Goal: Task Accomplishment & Management: Manage account settings

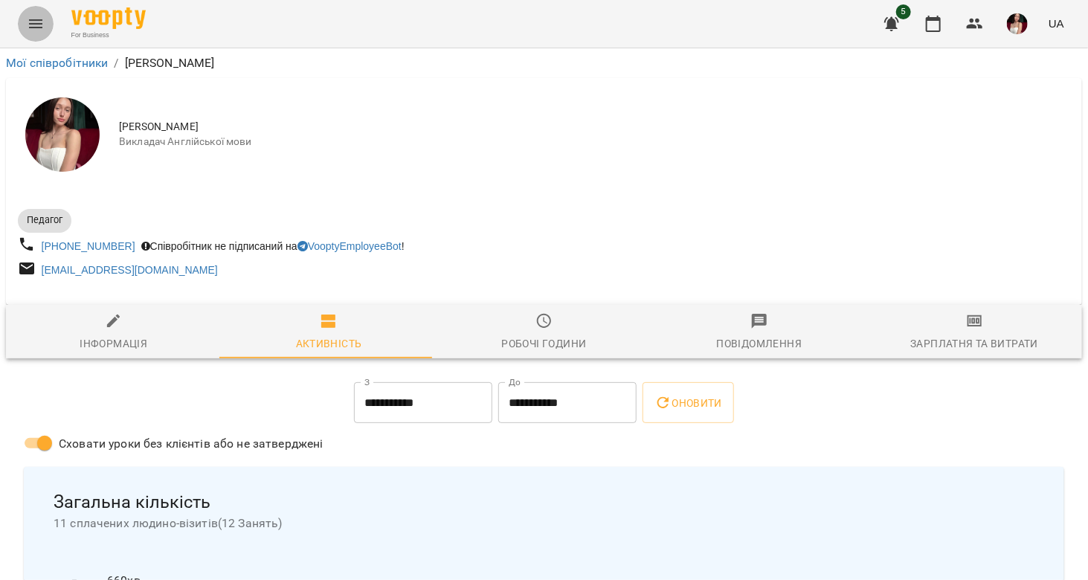
click at [36, 25] on icon "Menu" at bounding box center [36, 24] width 18 height 18
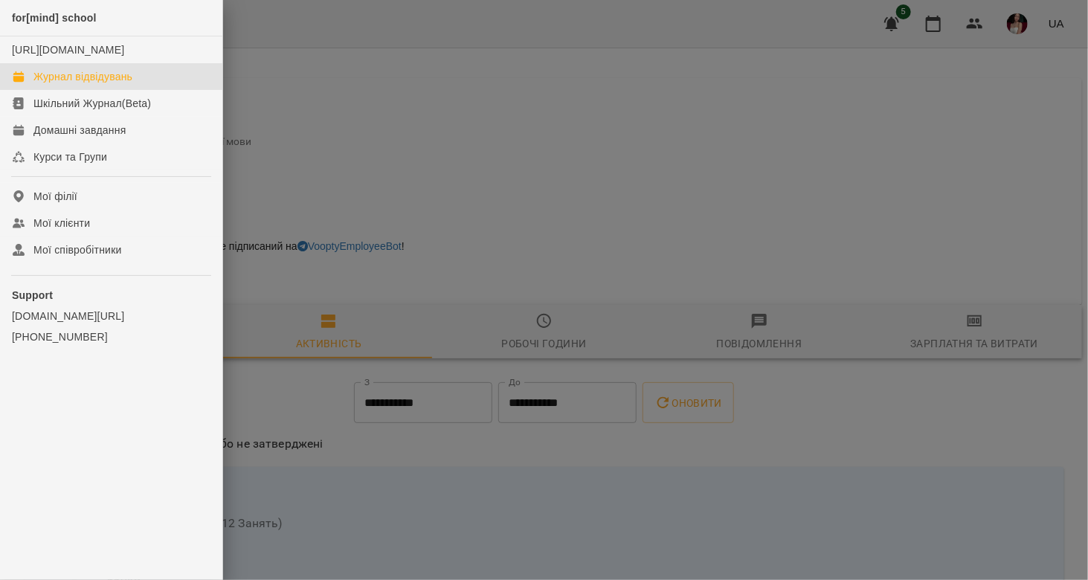
click at [77, 84] on div "Журнал відвідувань" at bounding box center [82, 76] width 99 height 15
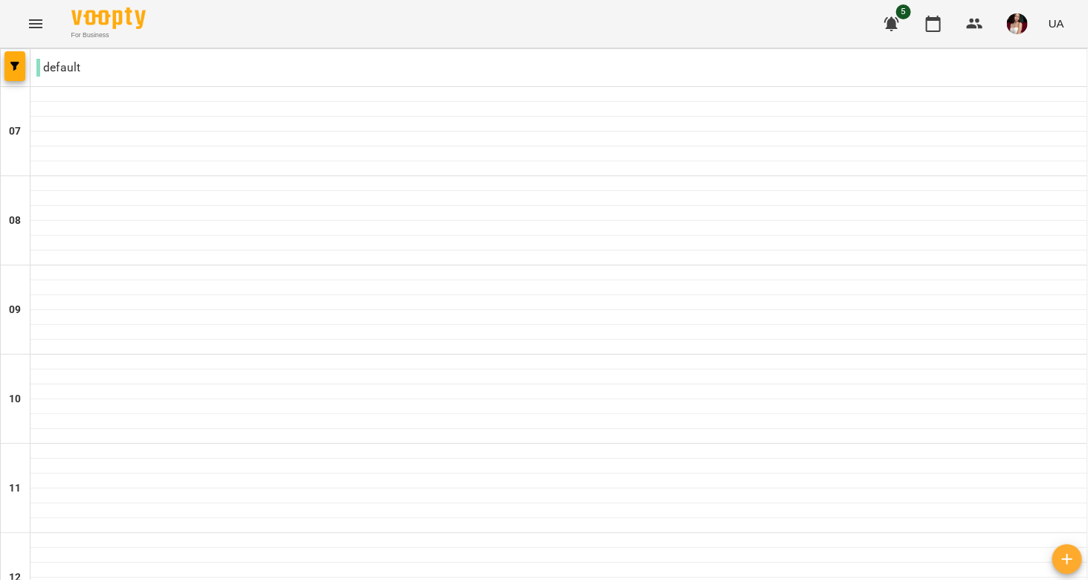
scroll to position [317, 0]
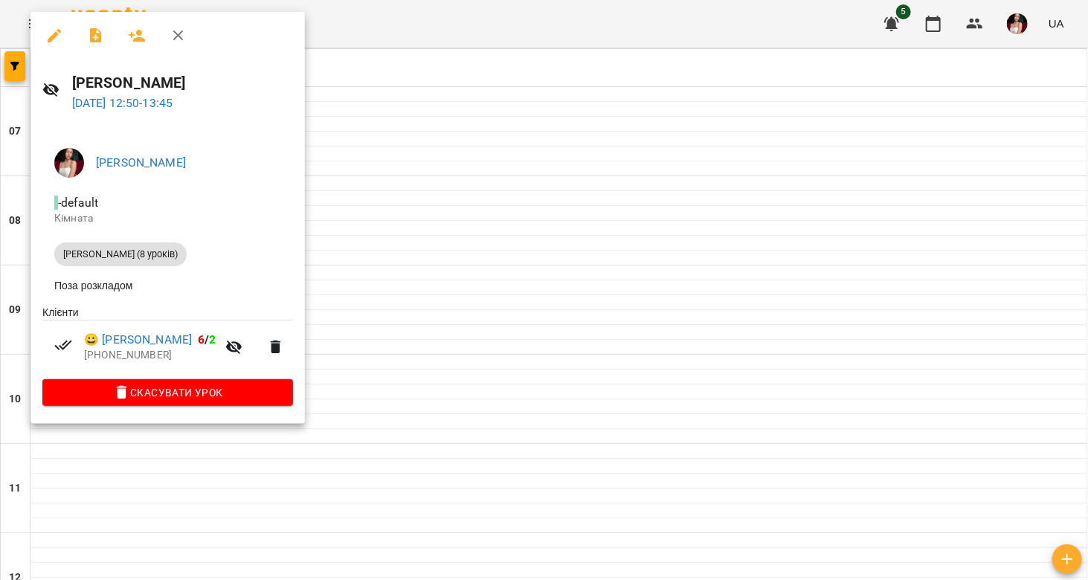
click at [413, 443] on div at bounding box center [544, 290] width 1088 height 580
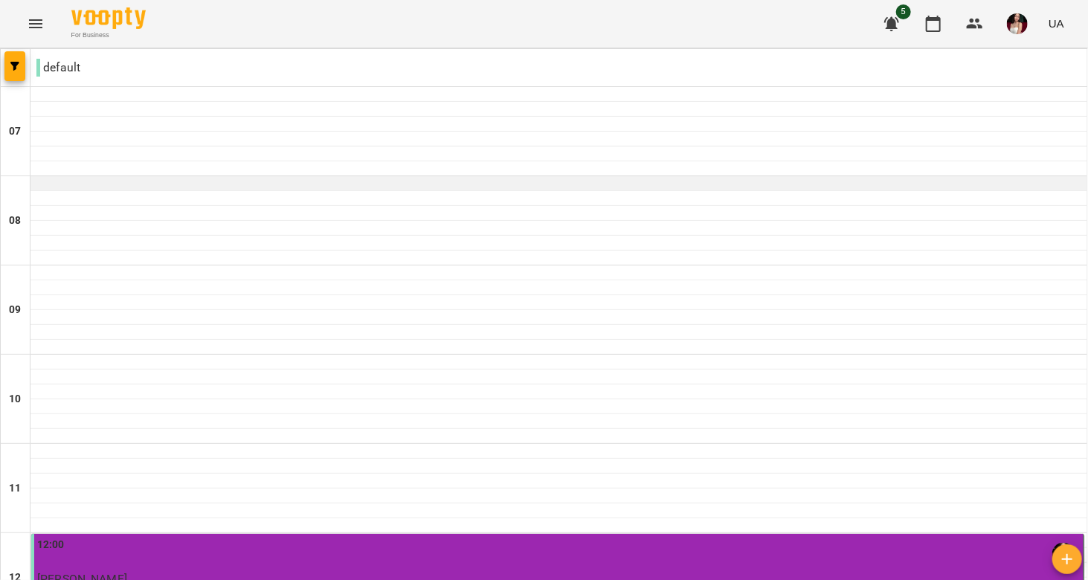
scroll to position [311, 0]
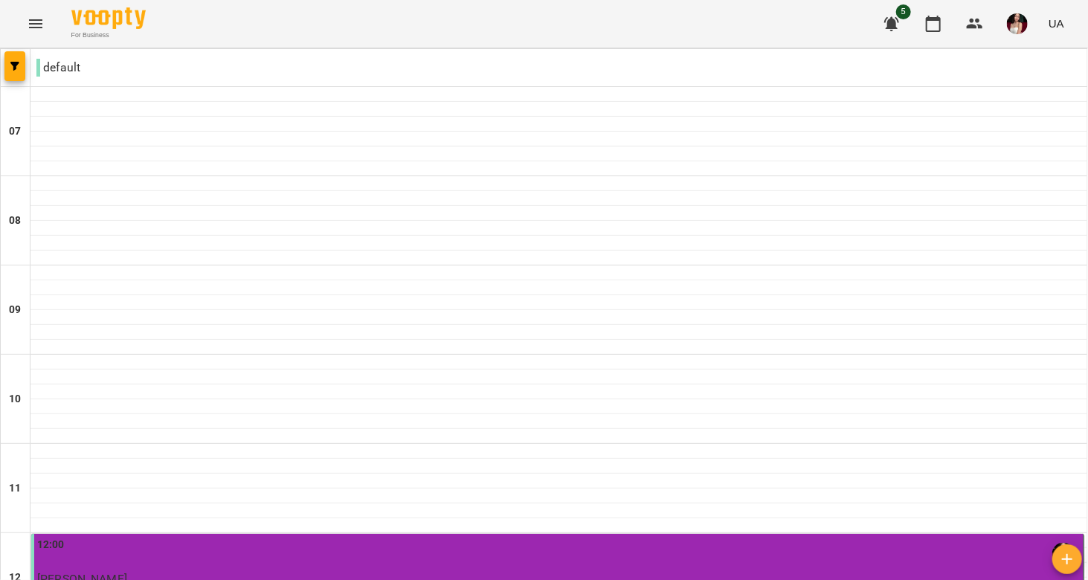
click at [434, 537] on div "12:00" at bounding box center [558, 554] width 1043 height 34
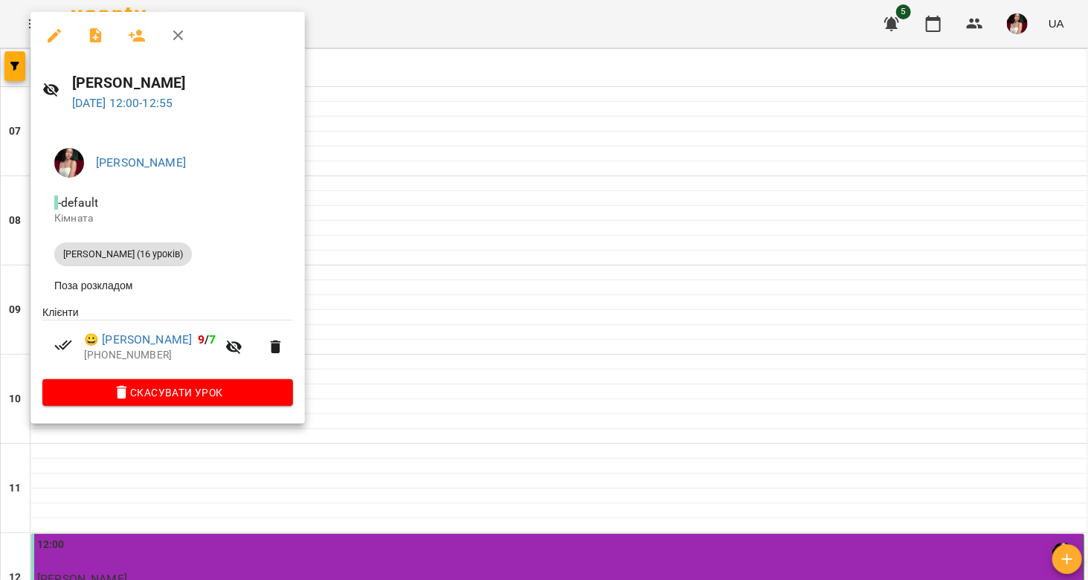
click at [479, 317] on div at bounding box center [544, 290] width 1088 height 580
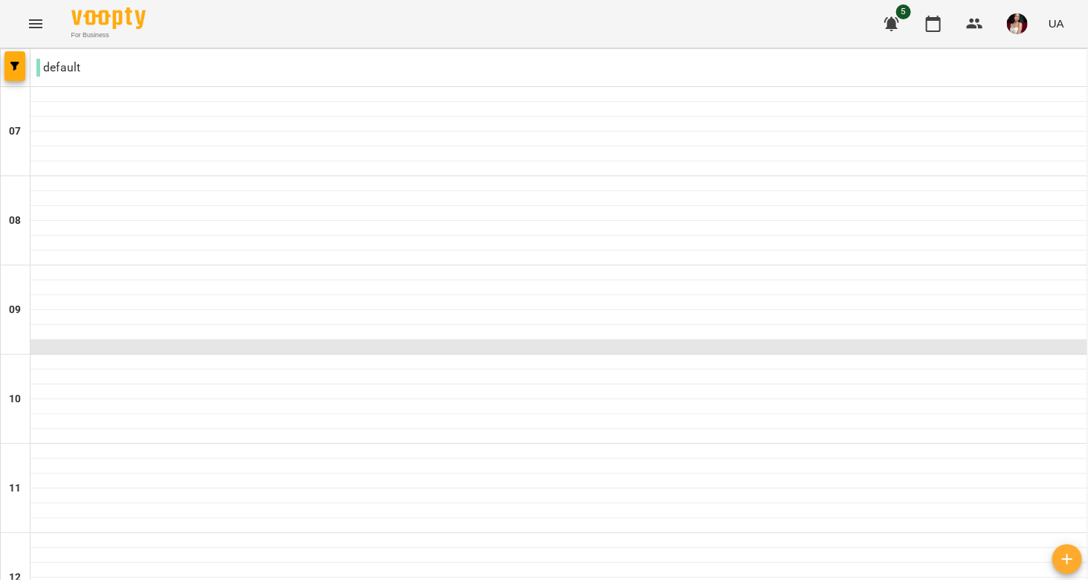
scroll to position [349, 0]
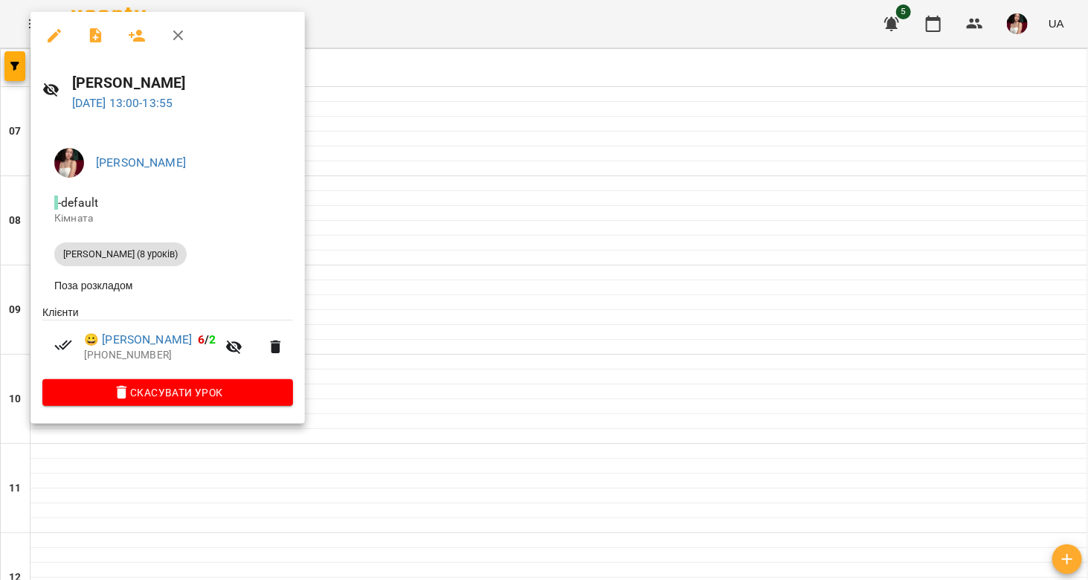
click at [500, 167] on div at bounding box center [544, 290] width 1088 height 580
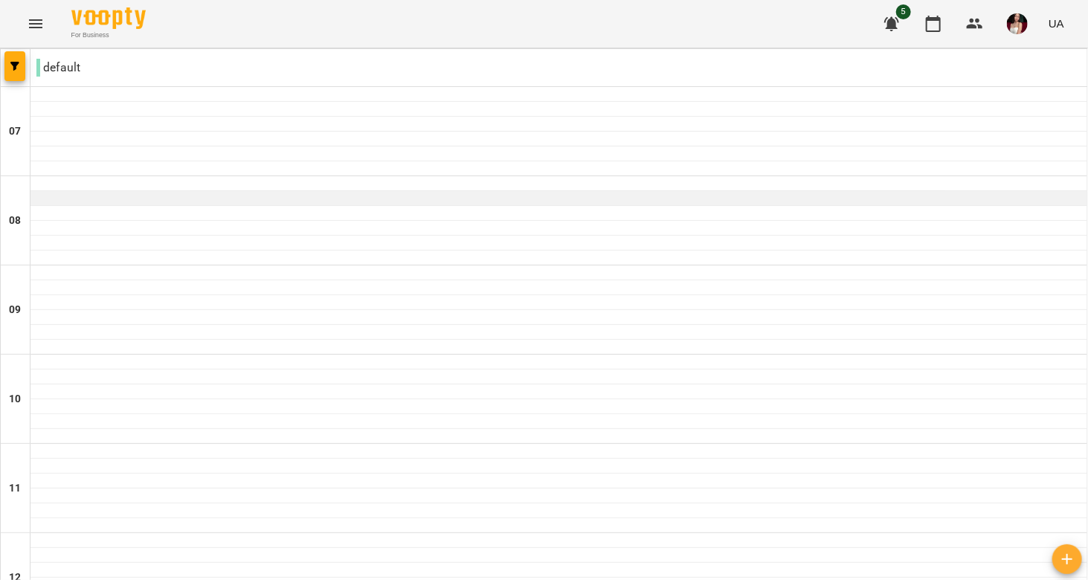
scroll to position [534, 0]
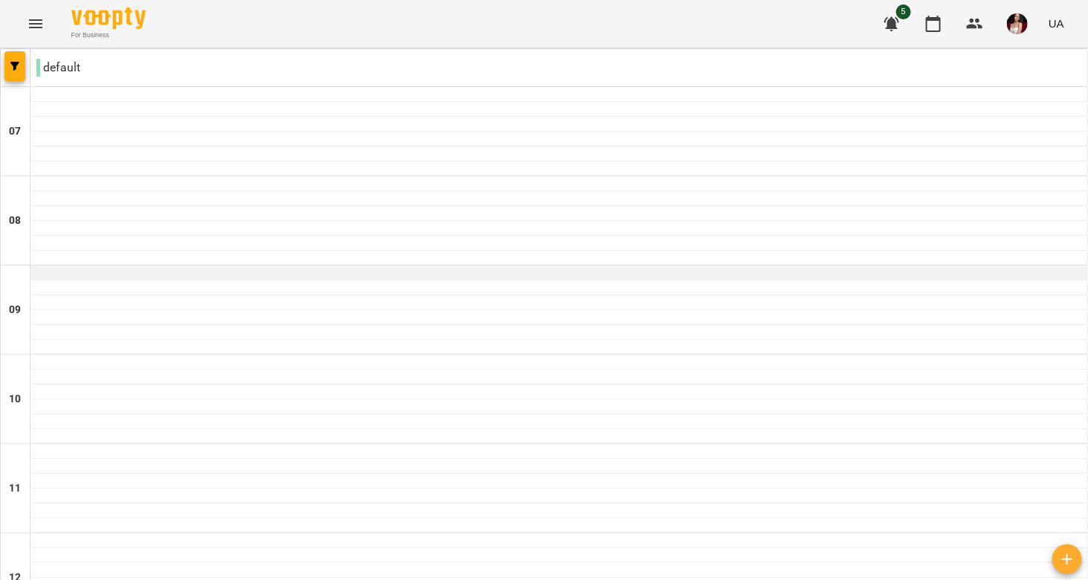
scroll to position [468, 0]
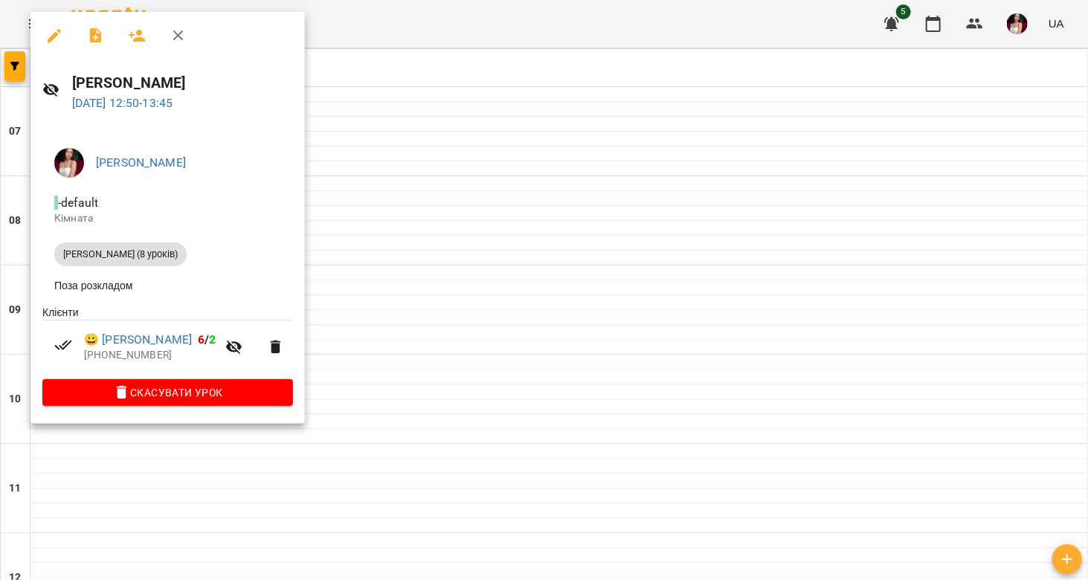
click at [382, 345] on div at bounding box center [544, 290] width 1088 height 580
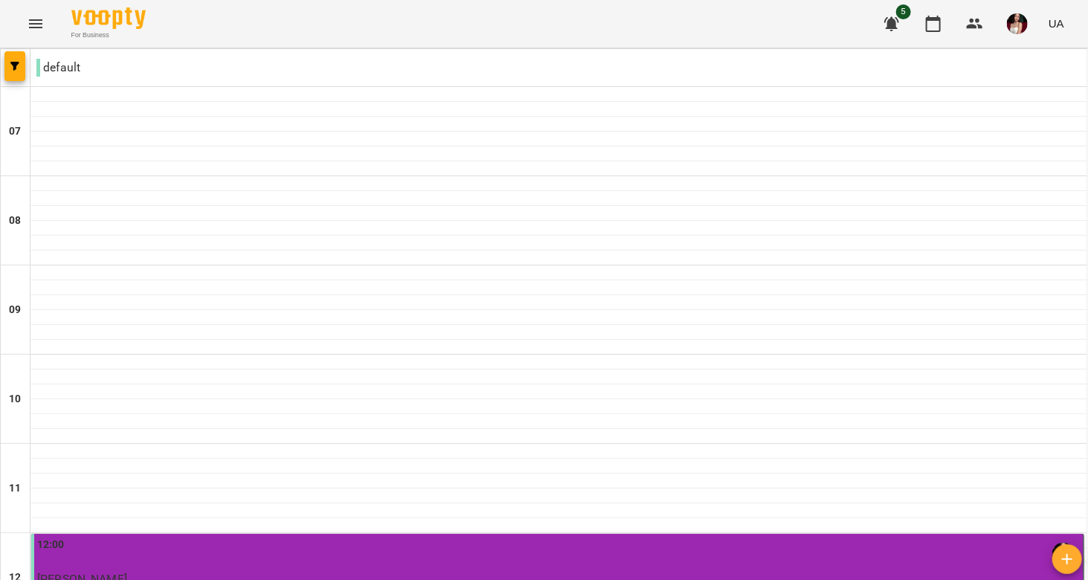
scroll to position [396, 0]
click at [425, 537] on div "12:00" at bounding box center [558, 554] width 1043 height 34
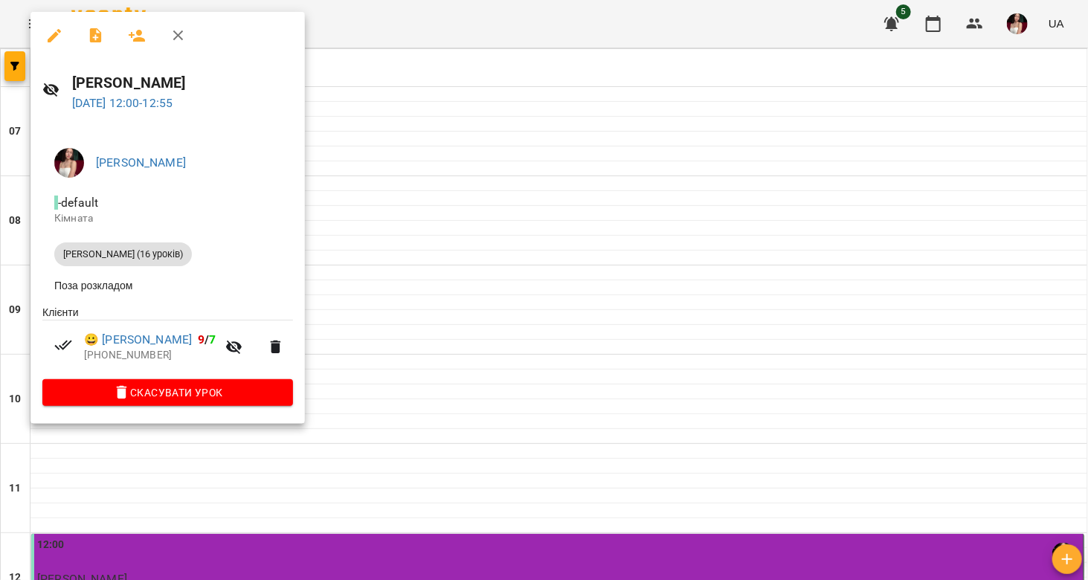
click at [438, 326] on div at bounding box center [544, 290] width 1088 height 580
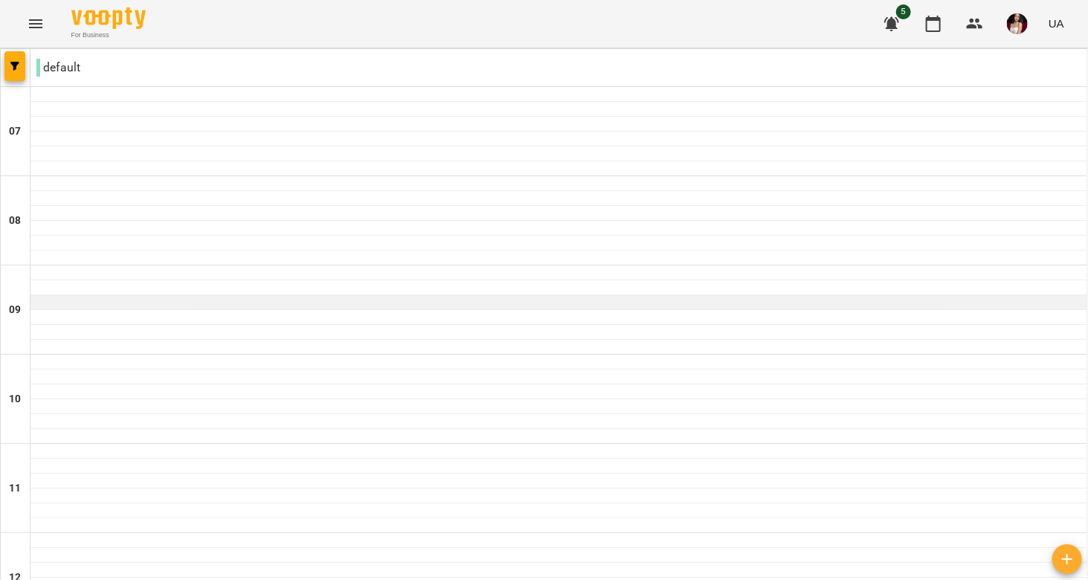
scroll to position [468, 0]
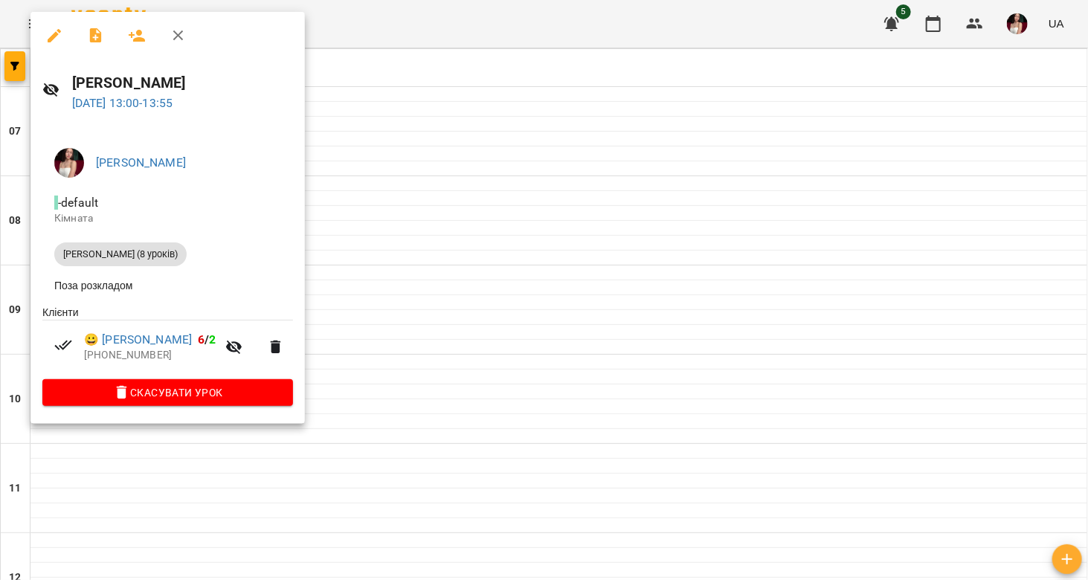
click at [518, 355] on div at bounding box center [544, 290] width 1088 height 580
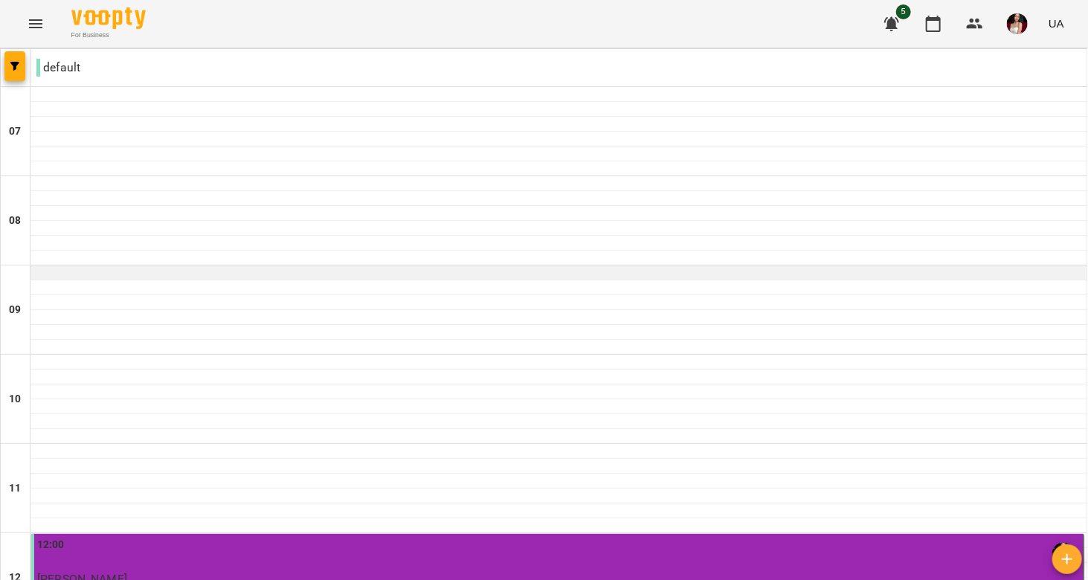
scroll to position [376, 0]
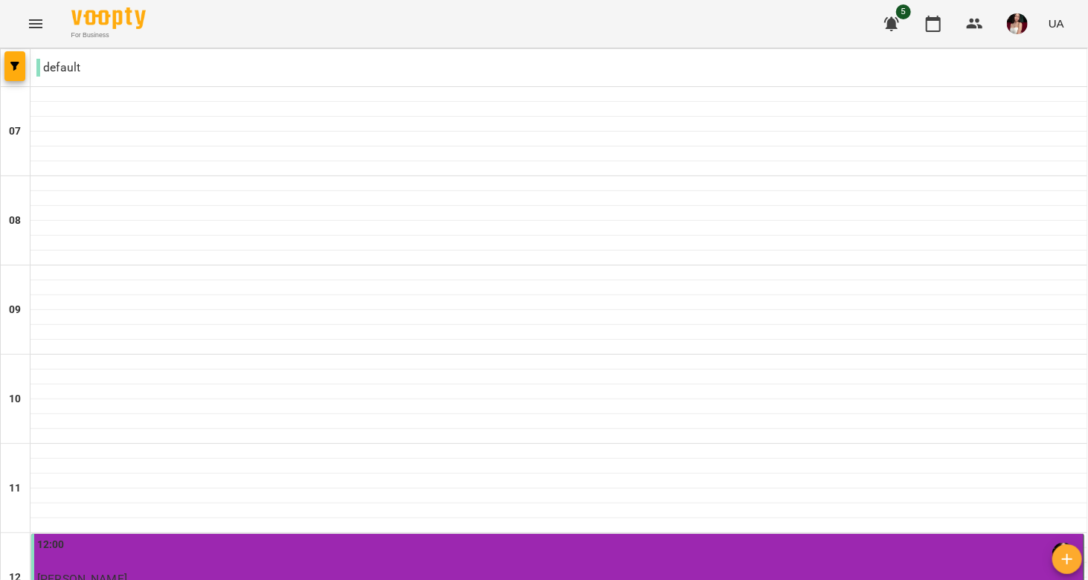
click at [337, 572] on p "[PERSON_NAME]" at bounding box center [558, 578] width 1043 height 13
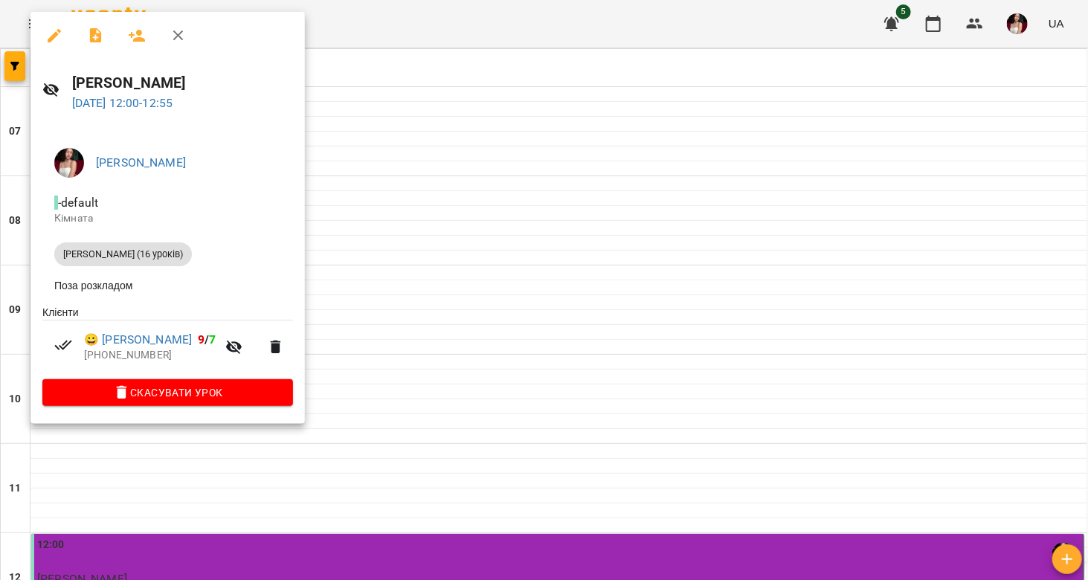
click at [358, 280] on div at bounding box center [544, 290] width 1088 height 580
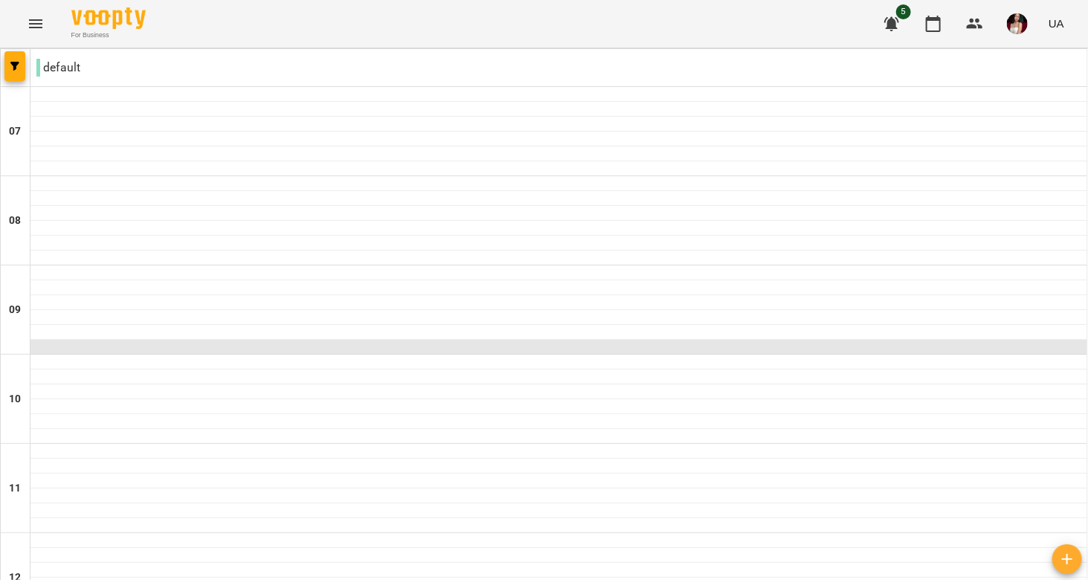
scroll to position [357, 0]
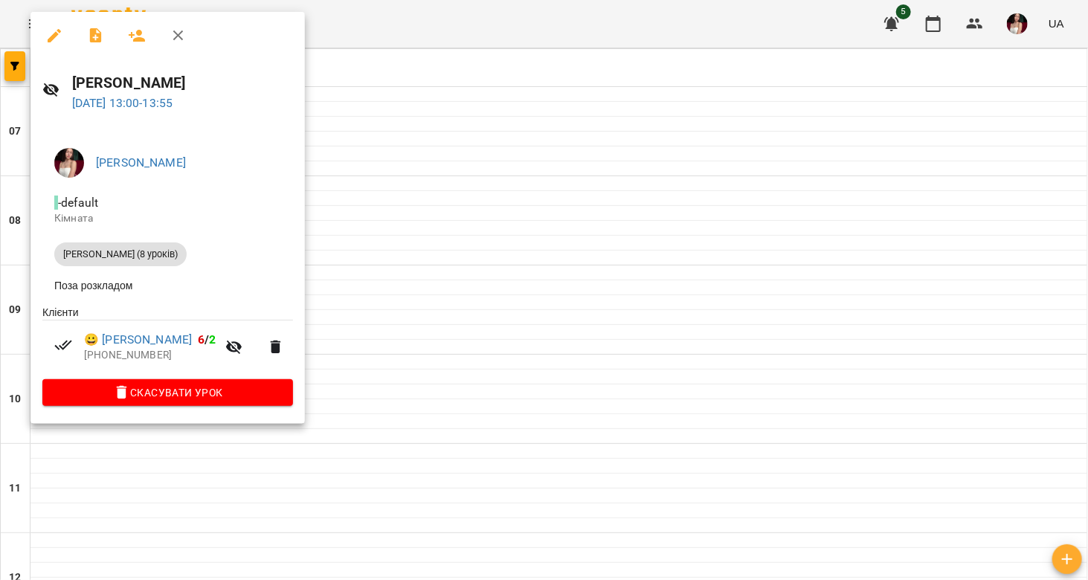
click at [507, 383] on div at bounding box center [544, 290] width 1088 height 580
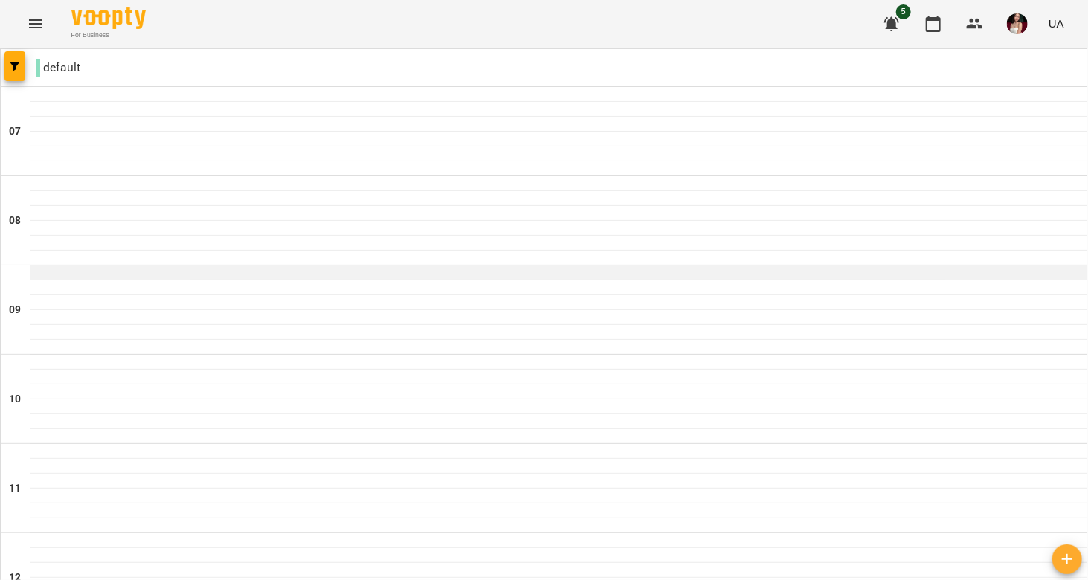
scroll to position [333, 0]
